Goal: Communication & Community: Participate in discussion

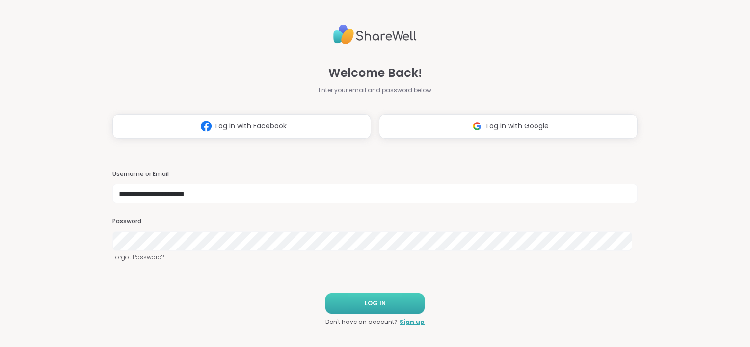
click at [365, 306] on span "LOG IN" at bounding box center [375, 303] width 21 height 9
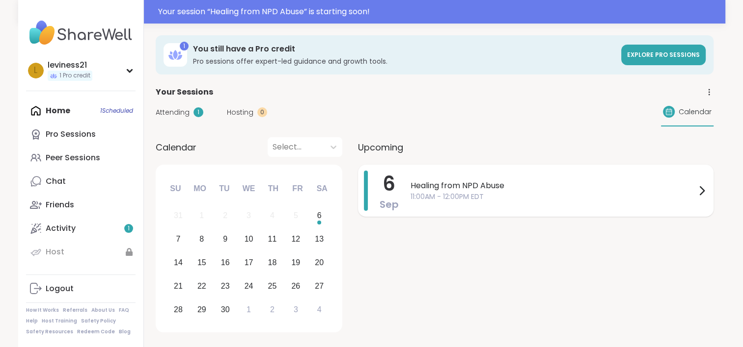
click at [544, 196] on span "11:00AM - 12:00PM EDT" at bounding box center [552, 197] width 285 height 10
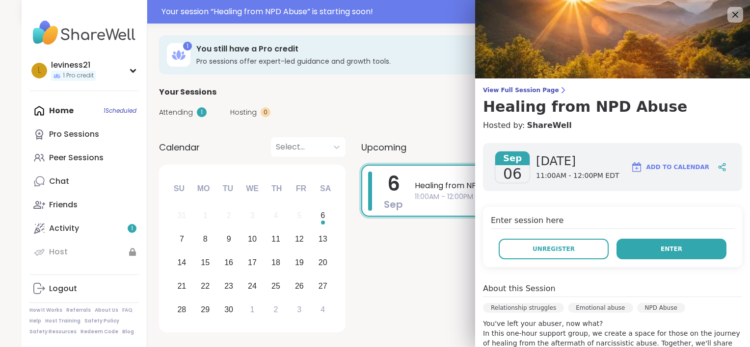
click at [661, 246] on span "Enter" at bounding box center [672, 249] width 22 height 9
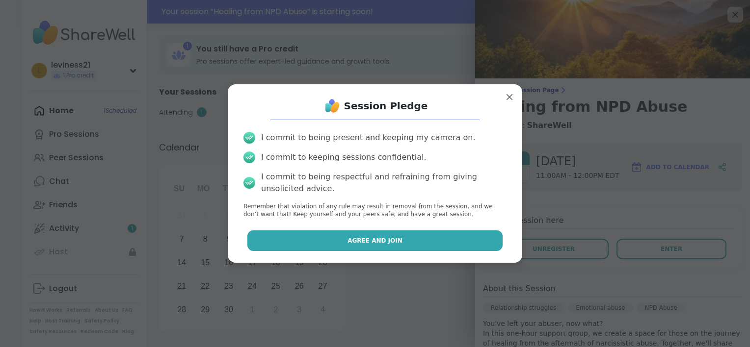
click at [390, 237] on span "Agree and Join" at bounding box center [374, 241] width 55 height 9
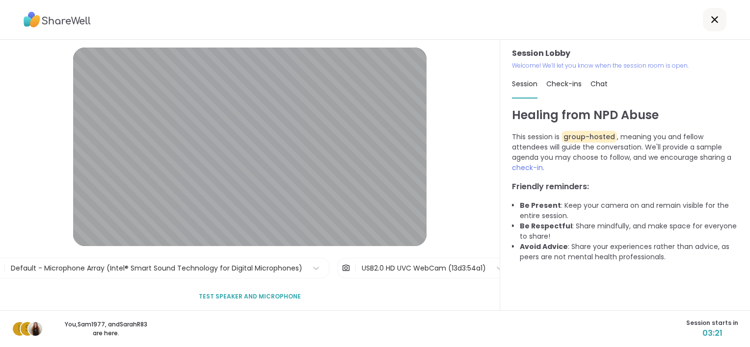
scroll to position [4, 0]
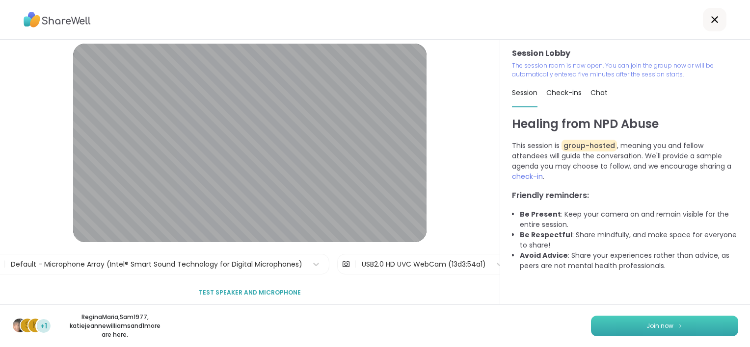
click at [664, 332] on button "Join now" at bounding box center [664, 326] width 147 height 21
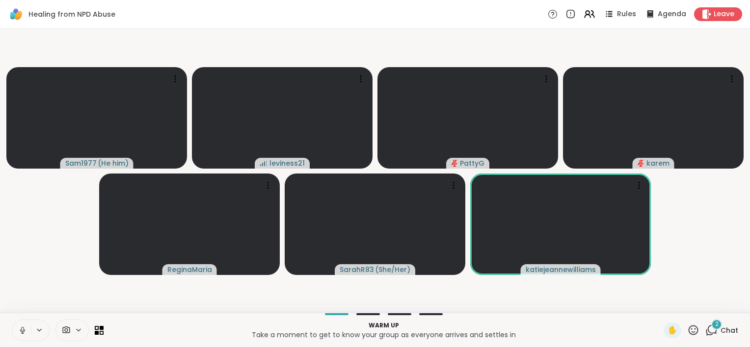
scroll to position [0, 7]
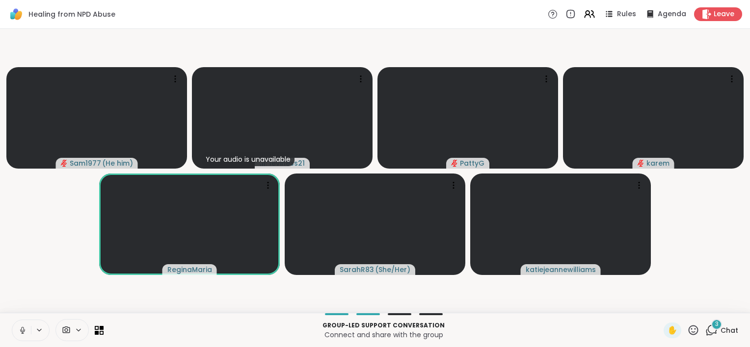
click at [18, 333] on icon at bounding box center [22, 330] width 9 height 9
click at [687, 331] on icon at bounding box center [693, 330] width 12 height 12
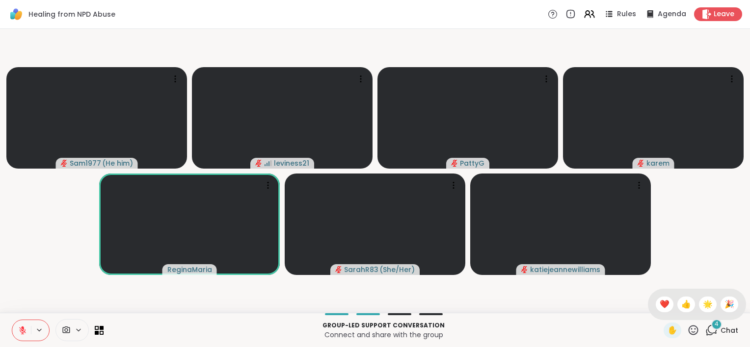
click at [687, 331] on icon at bounding box center [693, 330] width 12 height 12
click at [720, 331] on span "Chat" at bounding box center [729, 331] width 18 height 10
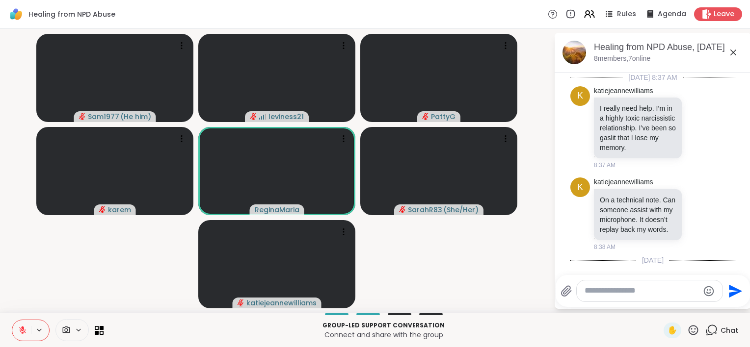
scroll to position [286, 0]
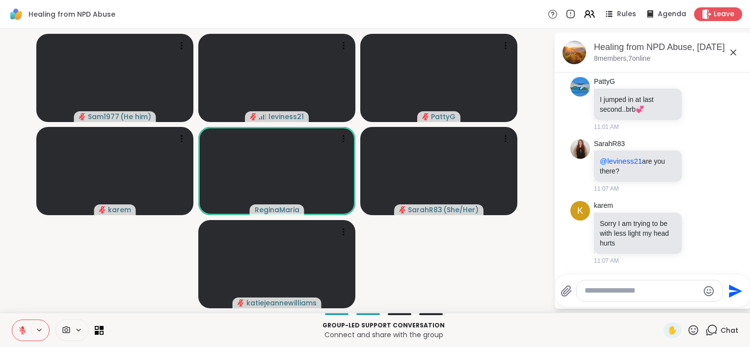
click at [705, 329] on div "Chat" at bounding box center [721, 331] width 33 height 16
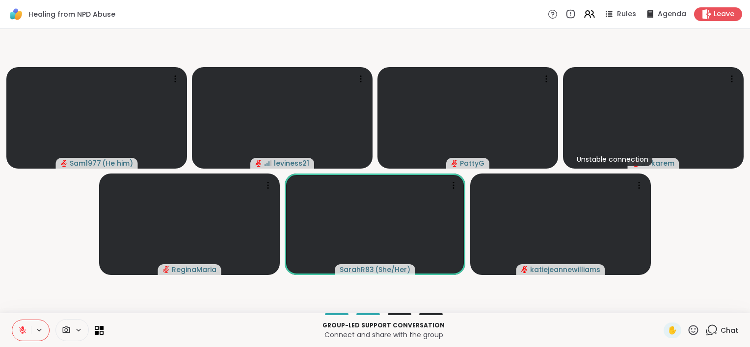
click at [16, 336] on button at bounding box center [21, 330] width 19 height 21
click at [22, 333] on icon at bounding box center [22, 333] width 0 height 2
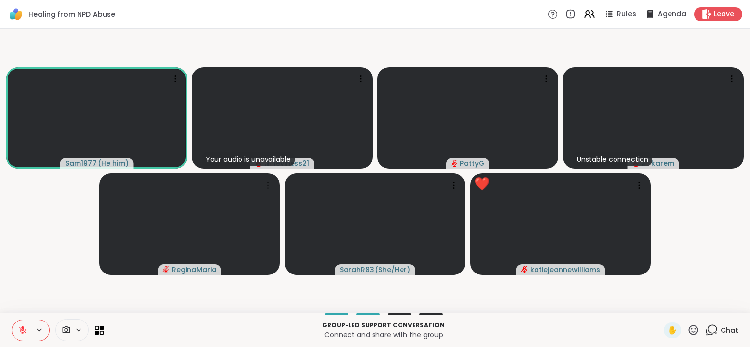
click at [687, 330] on icon at bounding box center [693, 330] width 12 height 12
click at [660, 307] on span "❤️" at bounding box center [665, 305] width 10 height 12
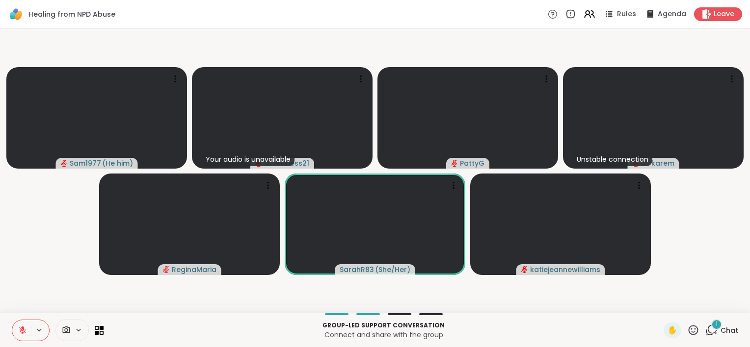
click at [713, 338] on div "1 Chat" at bounding box center [721, 331] width 33 height 16
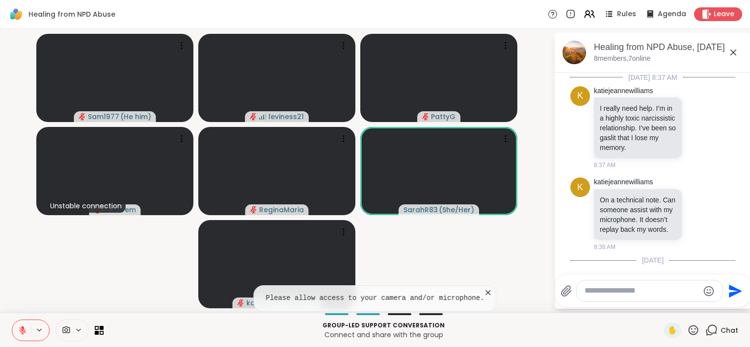
scroll to position [357, 0]
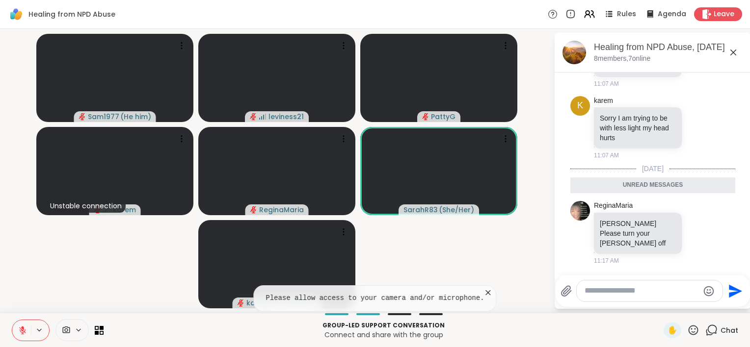
click at [720, 330] on span "Chat" at bounding box center [729, 331] width 18 height 10
